Goal: Navigation & Orientation: Understand site structure

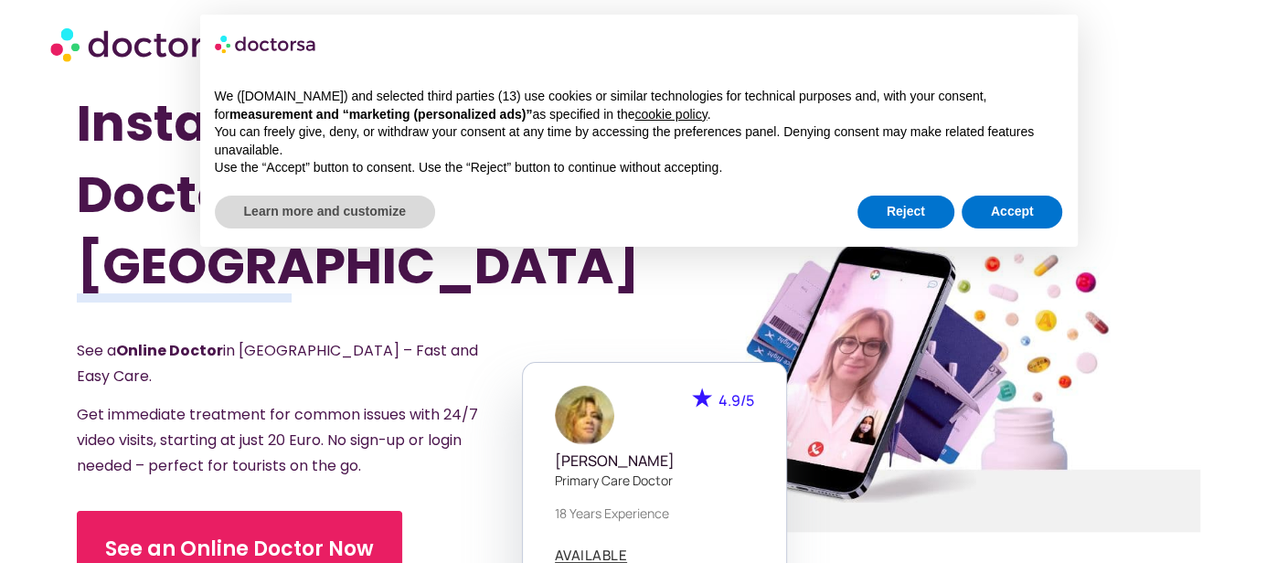
click at [999, 183] on div "We (doctorsa.com) and selected third parties (13) use cookies or similar techno…" at bounding box center [638, 132] width 877 height 119
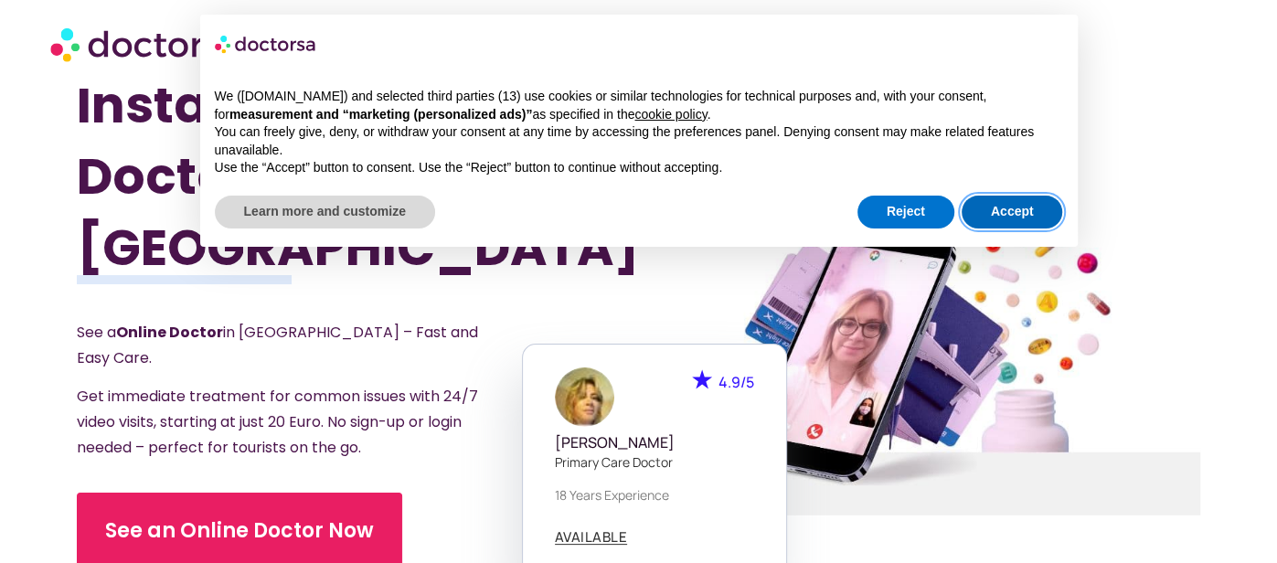
click at [986, 209] on button "Accept" at bounding box center [1011, 212] width 101 height 33
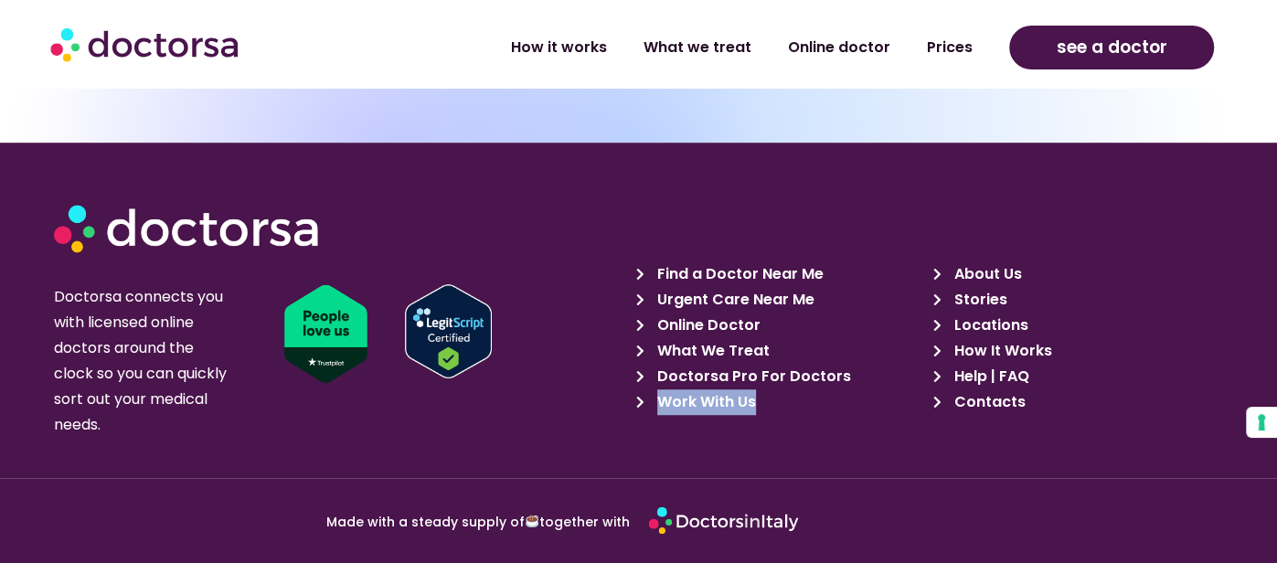
scroll to position [5463, 0]
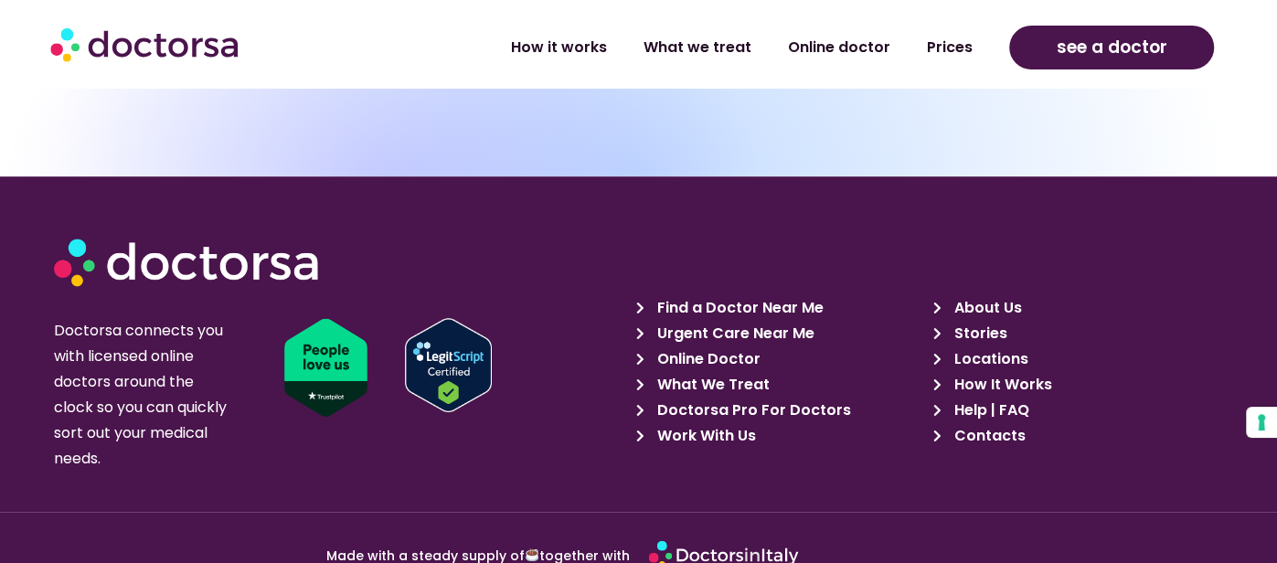
scroll to position [5436, 0]
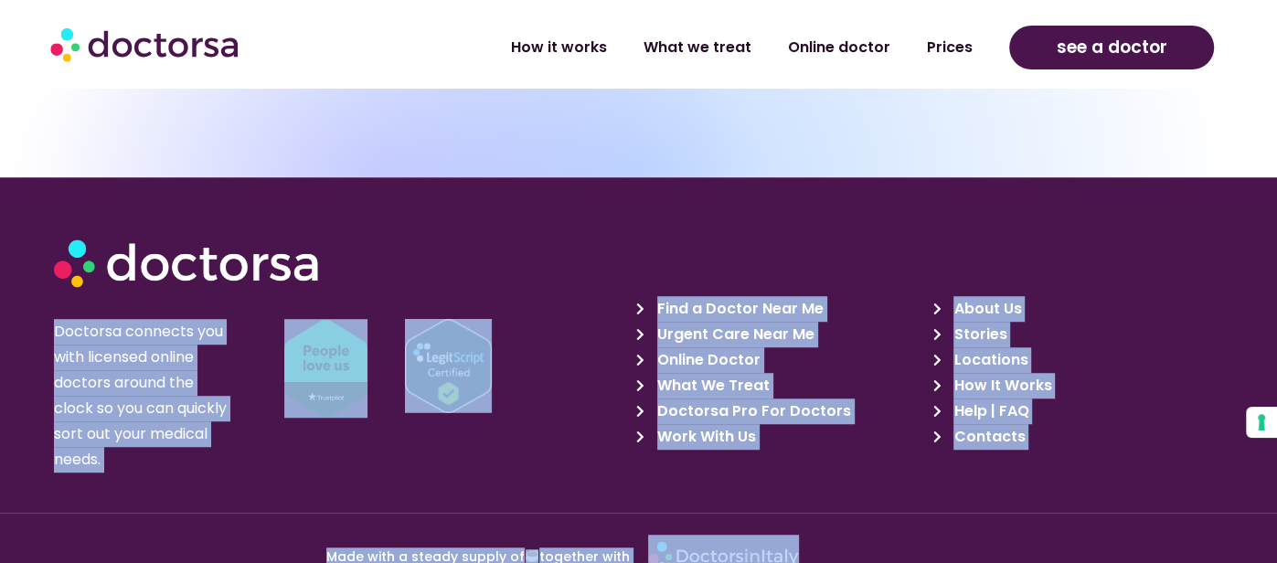
drag, startPoint x: 609, startPoint y: 151, endPoint x: 1057, endPoint y: 403, distance: 514.7
click at [1105, 432] on div "Doctorsa connects you with licensed online doctors around the clock so you can …" at bounding box center [638, 463] width 1277 height 572
click at [1201, 214] on div "About Us Stories Locations How It Works Help | FAQ Contacts" at bounding box center [1076, 354] width 297 height 281
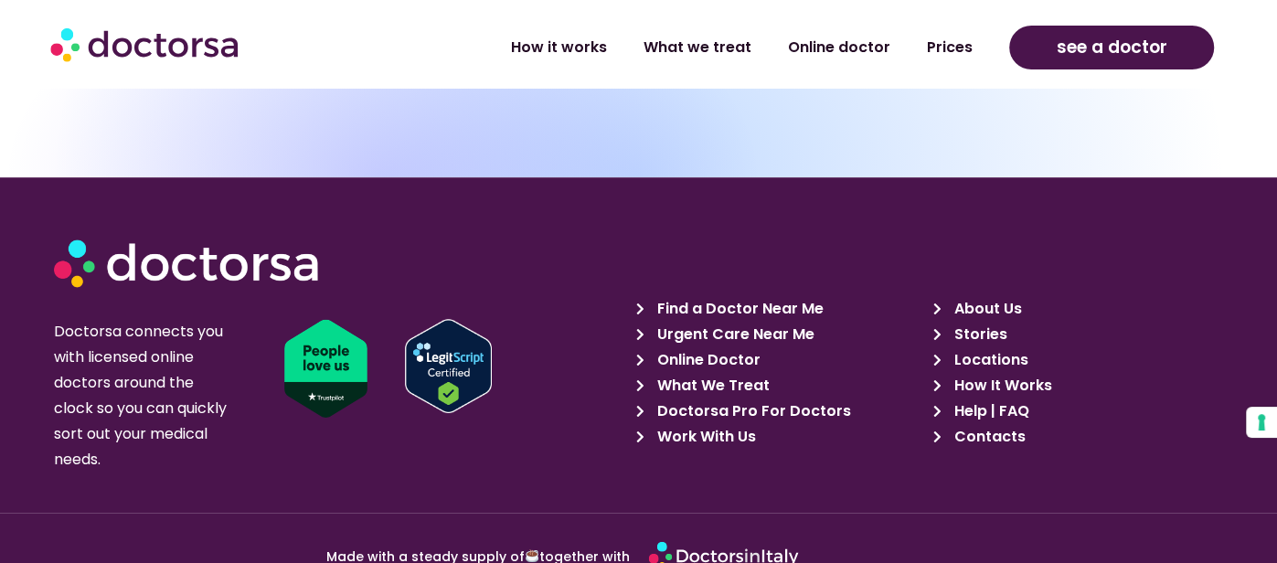
click at [751, 214] on div "Find a Doctor Near Me Urgent Care Near Me Online Doctor What We Treat Doctorsa …" at bounding box center [779, 354] width 297 height 281
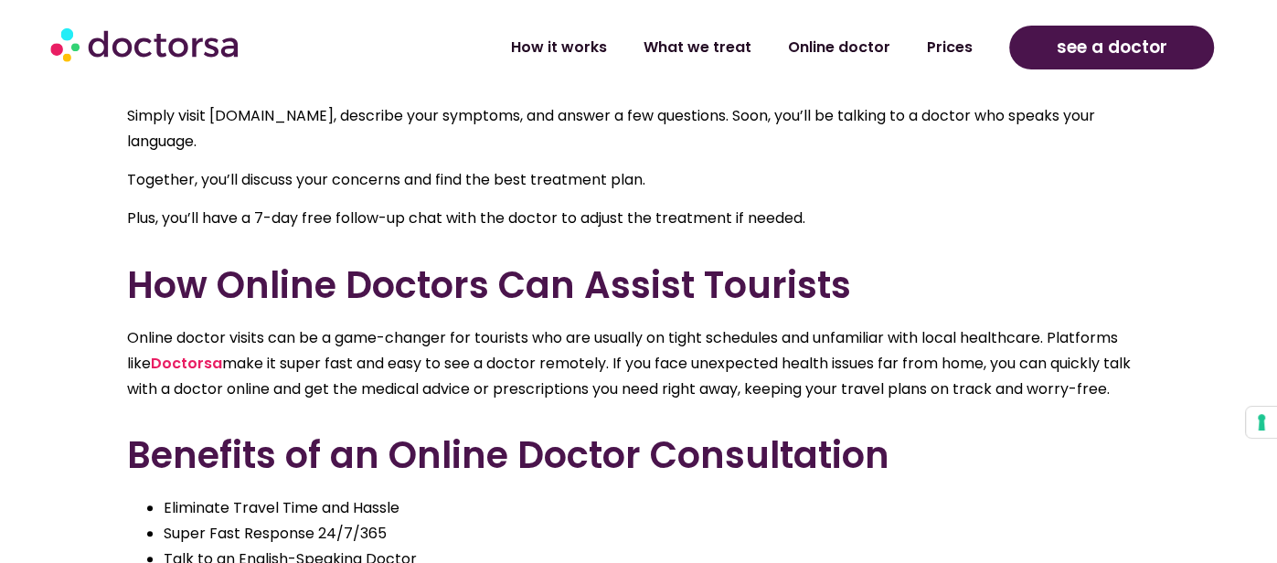
scroll to position [1140, 0]
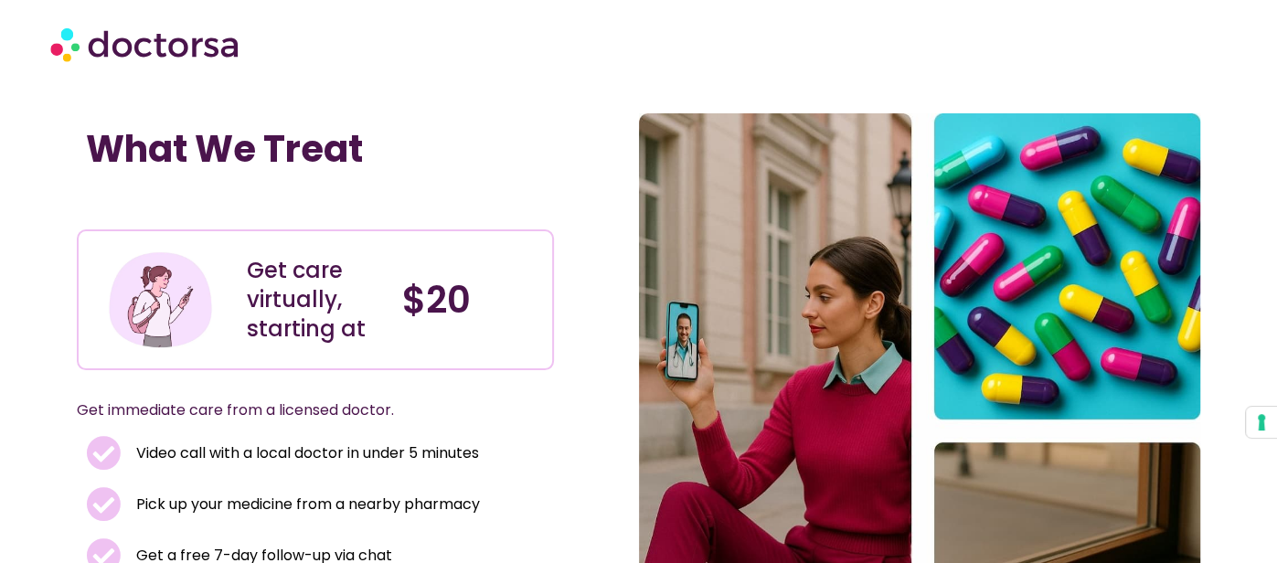
click at [192, 147] on h1 "What We Treat" at bounding box center [315, 149] width 459 height 44
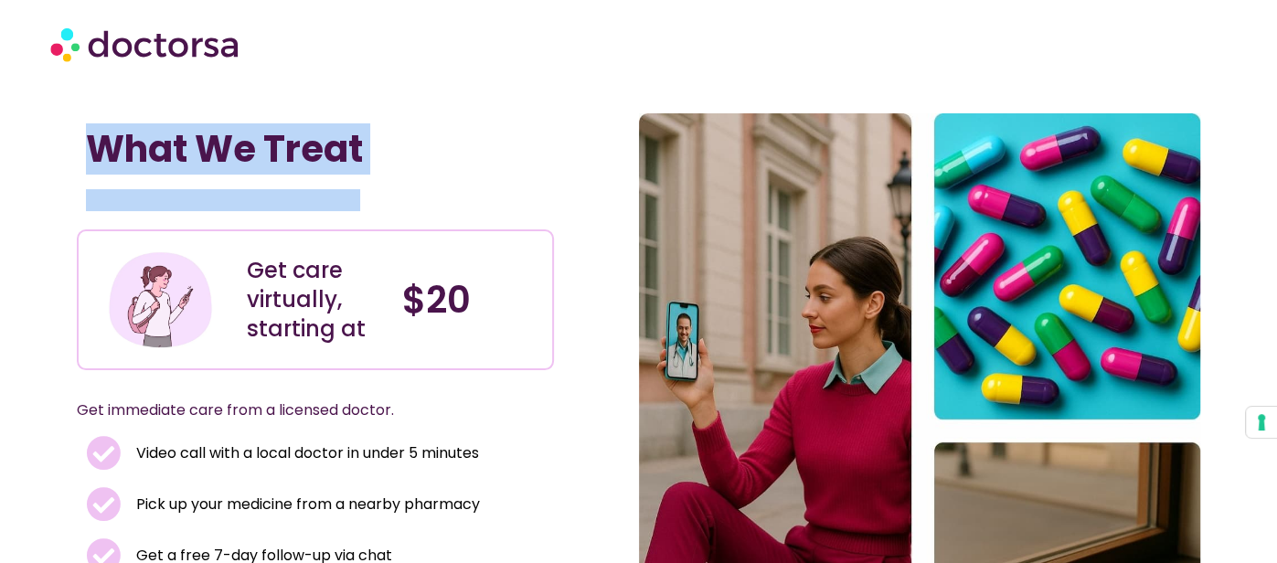
click at [192, 147] on h1 "What We Treat" at bounding box center [315, 149] width 459 height 44
copy div "What We Treat"
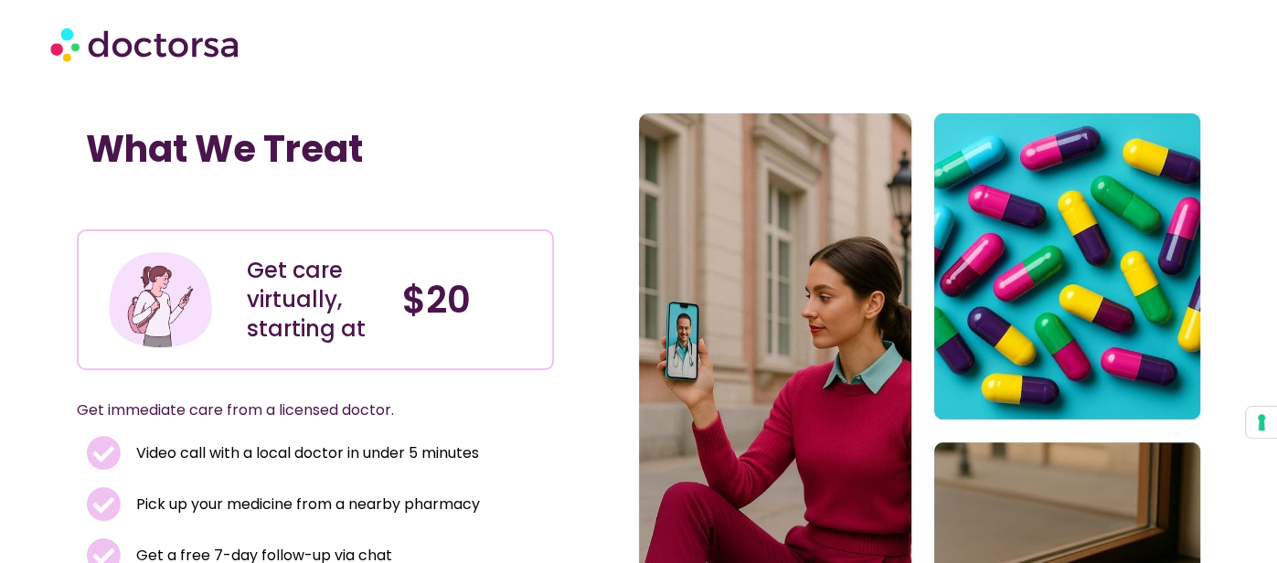
click at [271, 131] on h1 "What We Treat" at bounding box center [315, 149] width 459 height 44
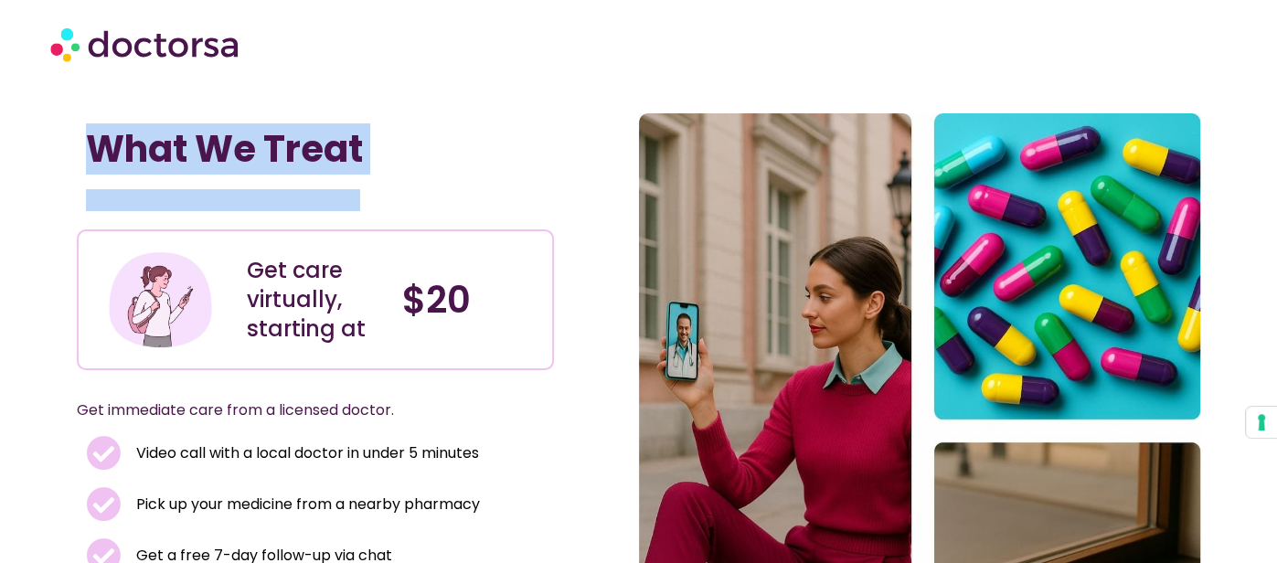
click at [271, 131] on h1 "What We Treat" at bounding box center [315, 149] width 459 height 44
copy div "What We Treat"
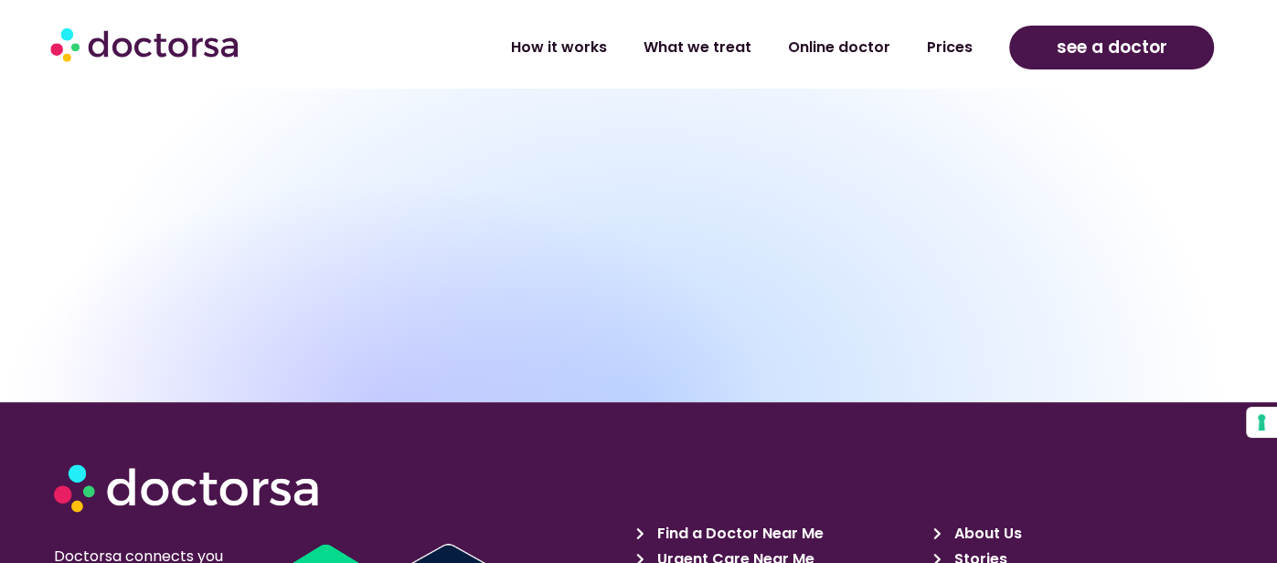
scroll to position [5436, 0]
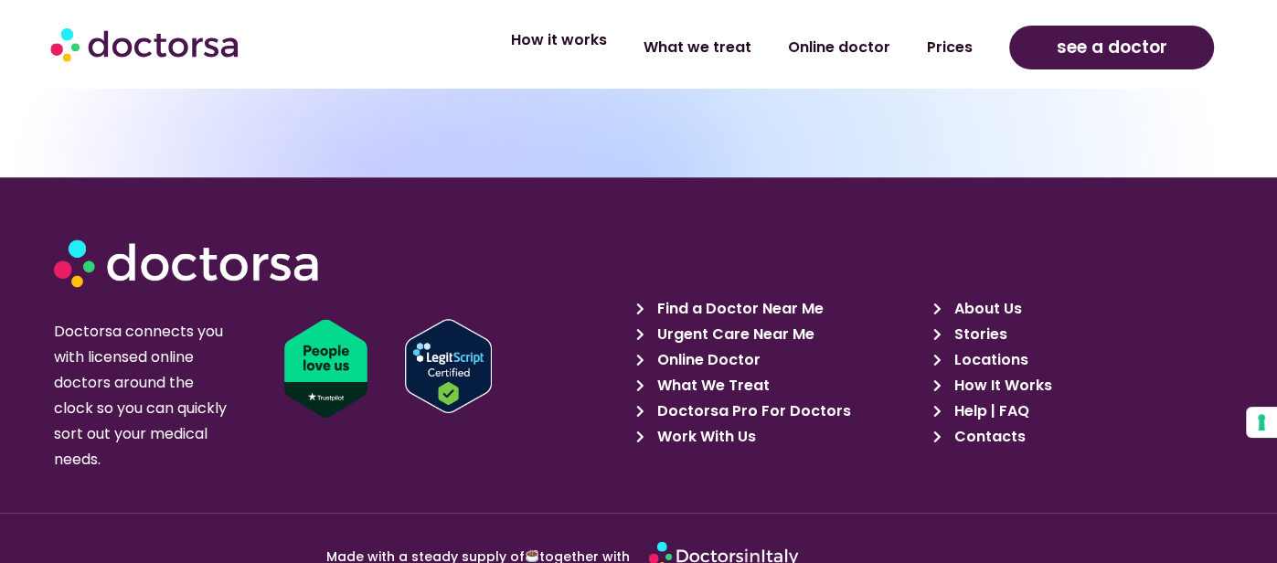
click at [578, 33] on link "How it works" at bounding box center [559, 40] width 133 height 42
